Goal: Task Accomplishment & Management: Use online tool/utility

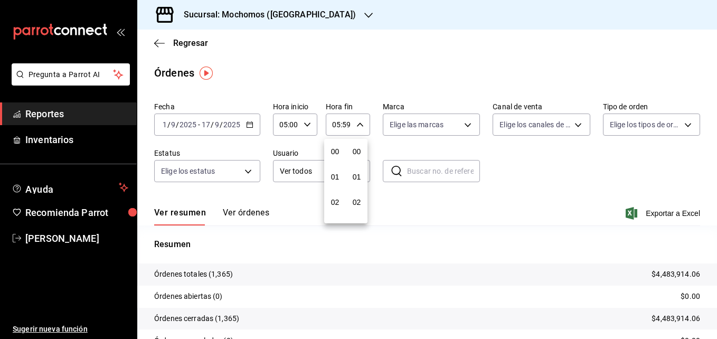
scroll to position [1436, 0]
click at [653, 214] on div at bounding box center [358, 169] width 717 height 339
click at [648, 216] on span "Exportar a Excel" at bounding box center [664, 213] width 72 height 13
click at [665, 214] on span "Exportar a Excel" at bounding box center [664, 213] width 72 height 13
click at [665, 215] on span "Exportar a Excel" at bounding box center [664, 213] width 72 height 13
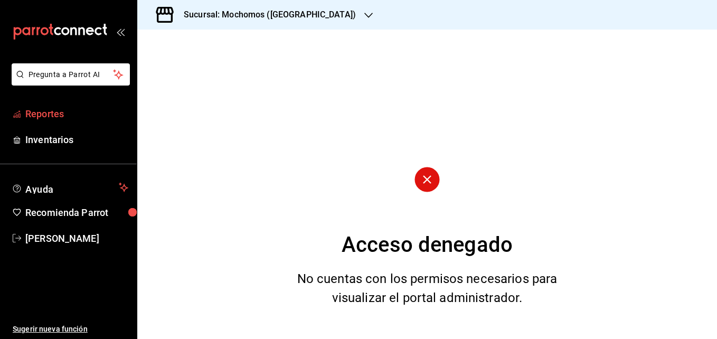
click at [46, 112] on span "Reportes" at bounding box center [76, 114] width 103 height 14
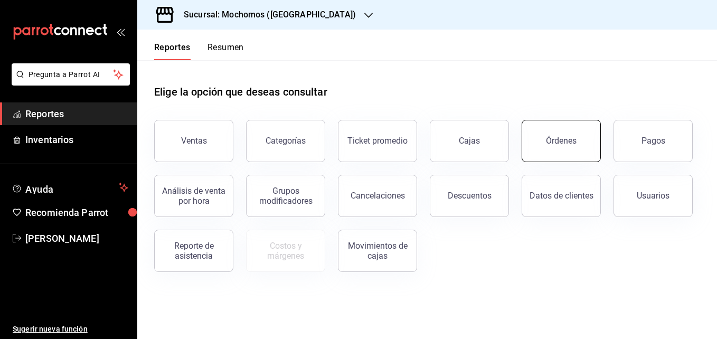
click at [539, 138] on button "Órdenes" at bounding box center [560, 141] width 79 height 42
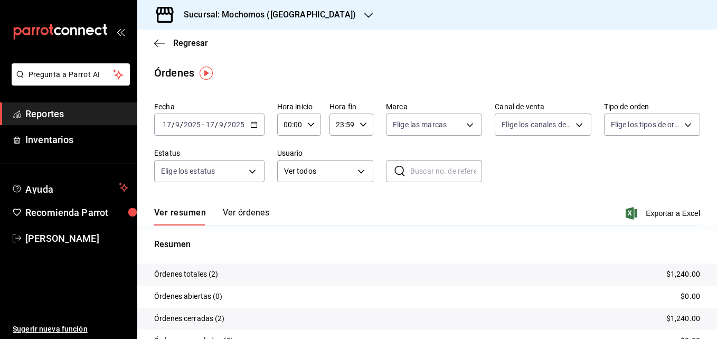
click at [253, 125] on icon "button" at bounding box center [253, 124] width 7 height 7
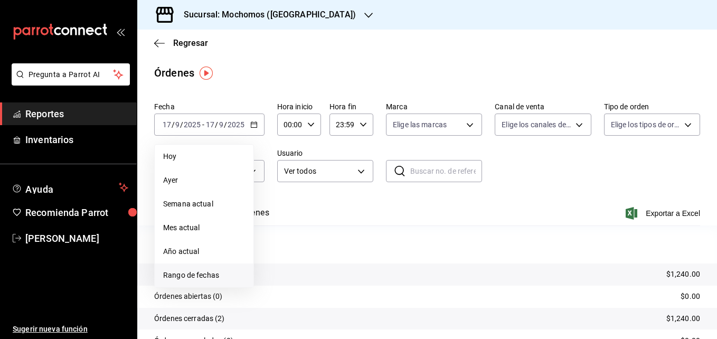
click at [179, 278] on span "Rango de fechas" at bounding box center [204, 275] width 82 height 11
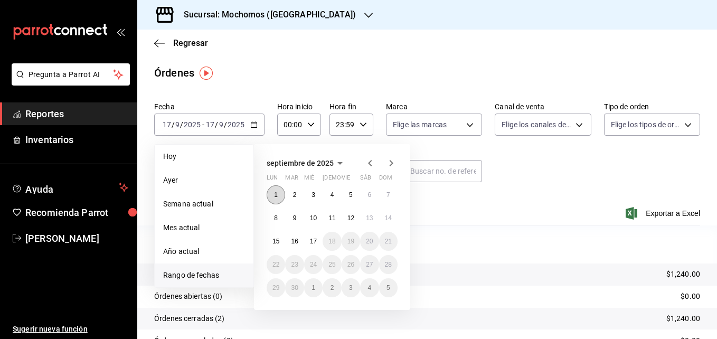
click at [275, 193] on abbr "1" at bounding box center [276, 194] width 4 height 7
click at [313, 242] on abbr "17" at bounding box center [313, 240] width 7 height 7
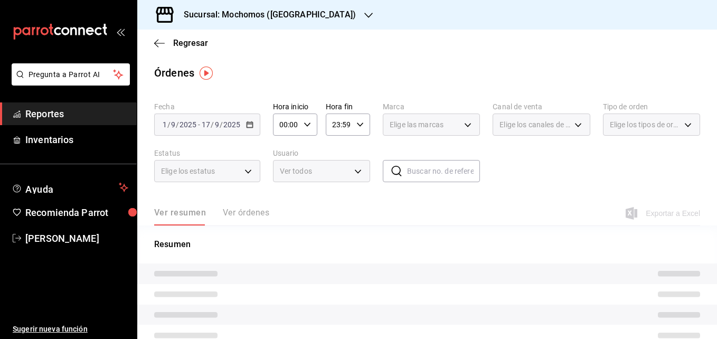
click at [305, 123] on icon "button" at bounding box center [306, 124] width 7 height 7
click at [286, 186] on span "05" at bounding box center [283, 186] width 5 height 8
type input "05:00"
click at [282, 189] on span "05" at bounding box center [283, 186] width 5 height 8
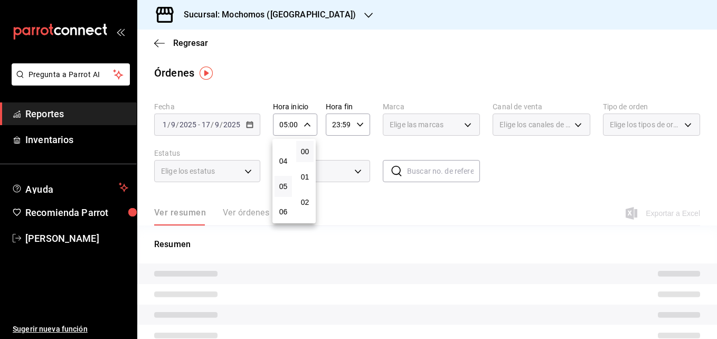
click at [358, 123] on div at bounding box center [358, 169] width 717 height 339
click at [358, 123] on icon "button" at bounding box center [359, 124] width 7 height 7
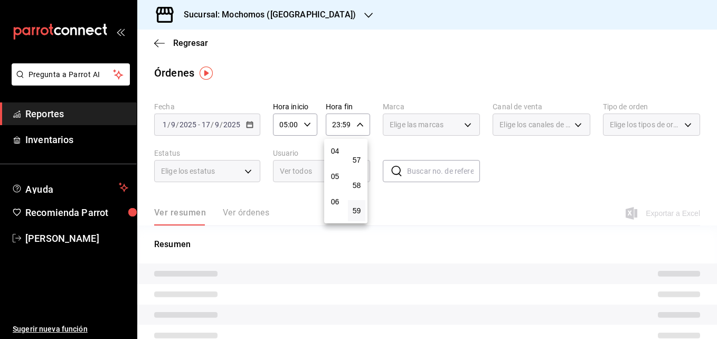
scroll to position [101, 0]
click at [334, 179] on span "05" at bounding box center [334, 177] width 5 height 8
type input "05:59"
click at [534, 210] on div at bounding box center [358, 169] width 717 height 339
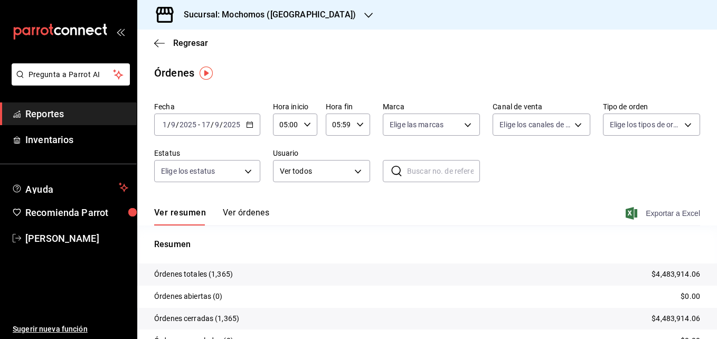
click at [667, 208] on span "Exportar a Excel" at bounding box center [664, 213] width 72 height 13
click at [657, 220] on div "Ver resumen Ver órdenes Exportar a Excel" at bounding box center [427, 210] width 546 height 31
click at [656, 214] on span "Exportar a Excel" at bounding box center [664, 213] width 72 height 13
click at [503, 220] on div "Ver resumen Ver órdenes Exportar a Excel" at bounding box center [427, 210] width 546 height 31
click at [650, 212] on span "Exportar a Excel" at bounding box center [664, 213] width 72 height 13
